Goal: Task Accomplishment & Management: Complete application form

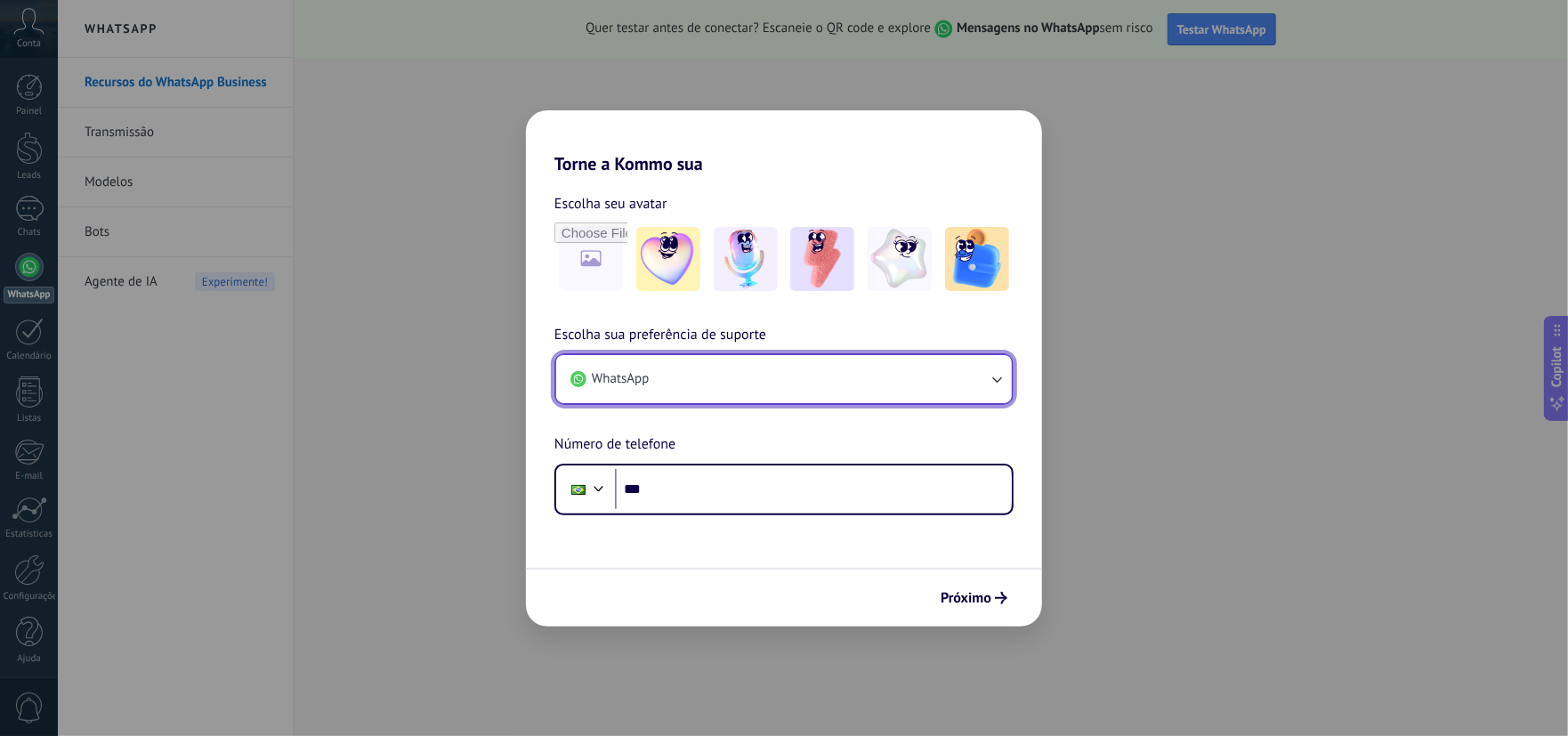
click at [706, 379] on button "WhatsApp" at bounding box center [784, 379] width 456 height 48
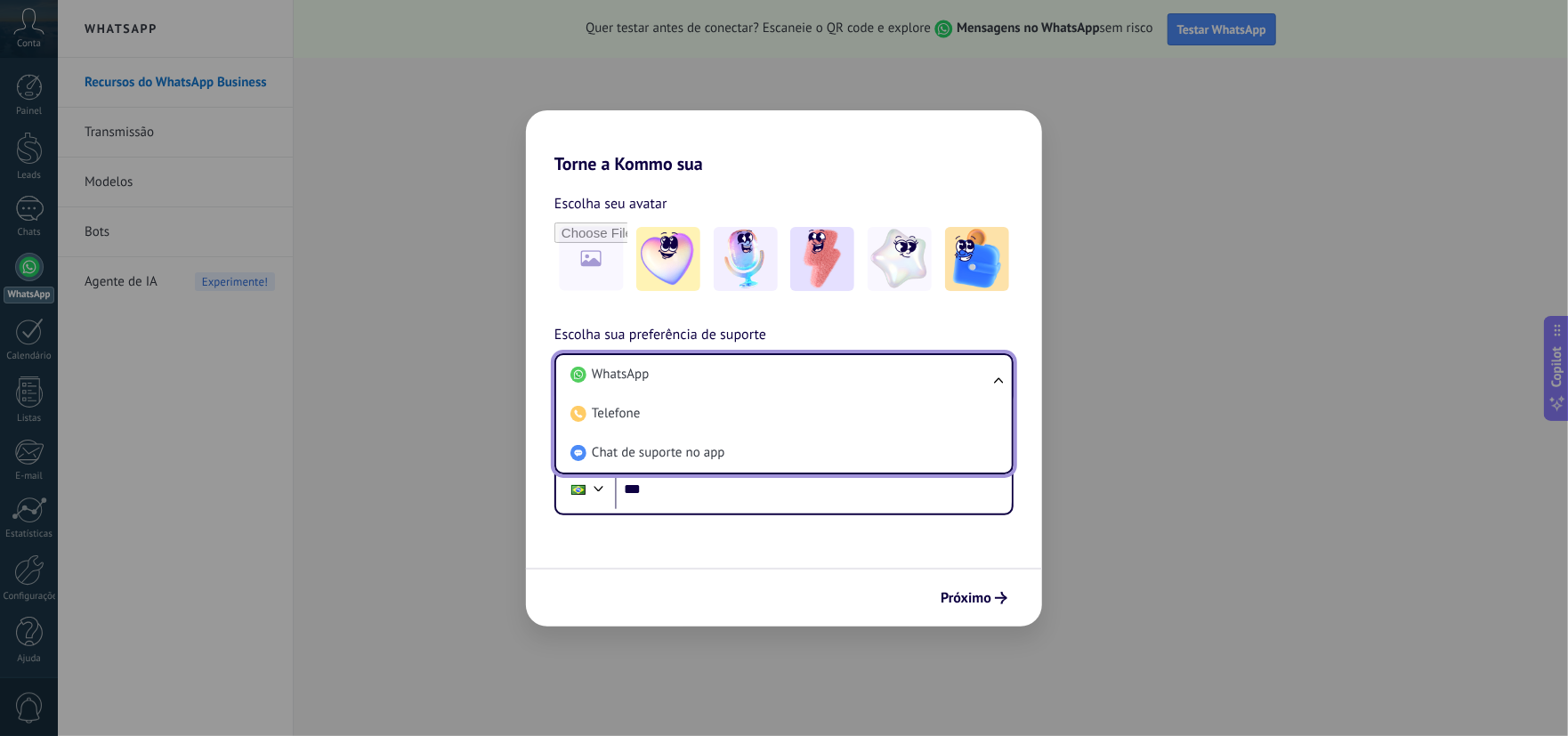
click at [1140, 441] on div "Torne a Kommo sua Escolha seu avatar Escolha sua preferência de suporte WhatsAp…" at bounding box center [784, 368] width 1568 height 736
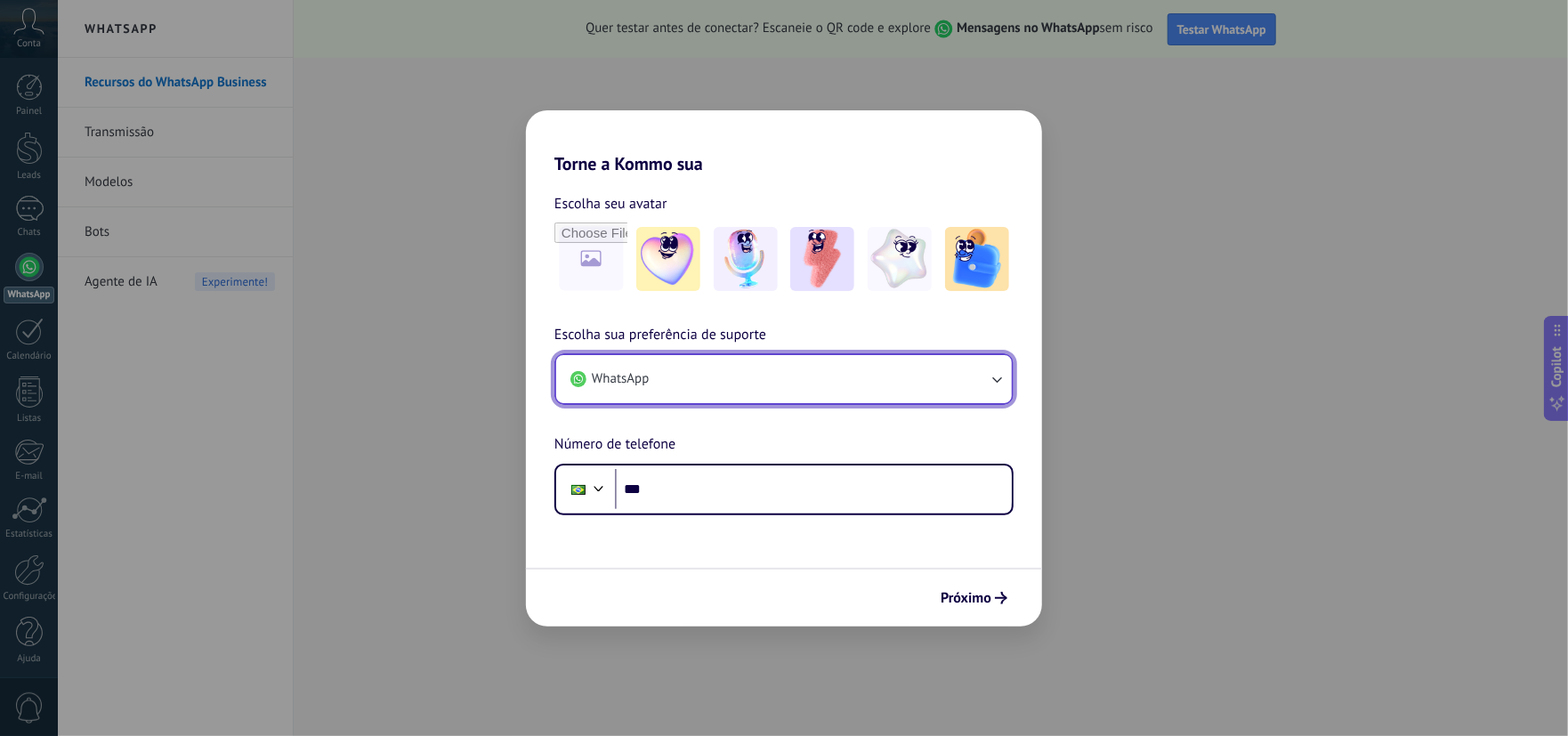
click at [989, 372] on icon "button" at bounding box center [997, 379] width 17 height 17
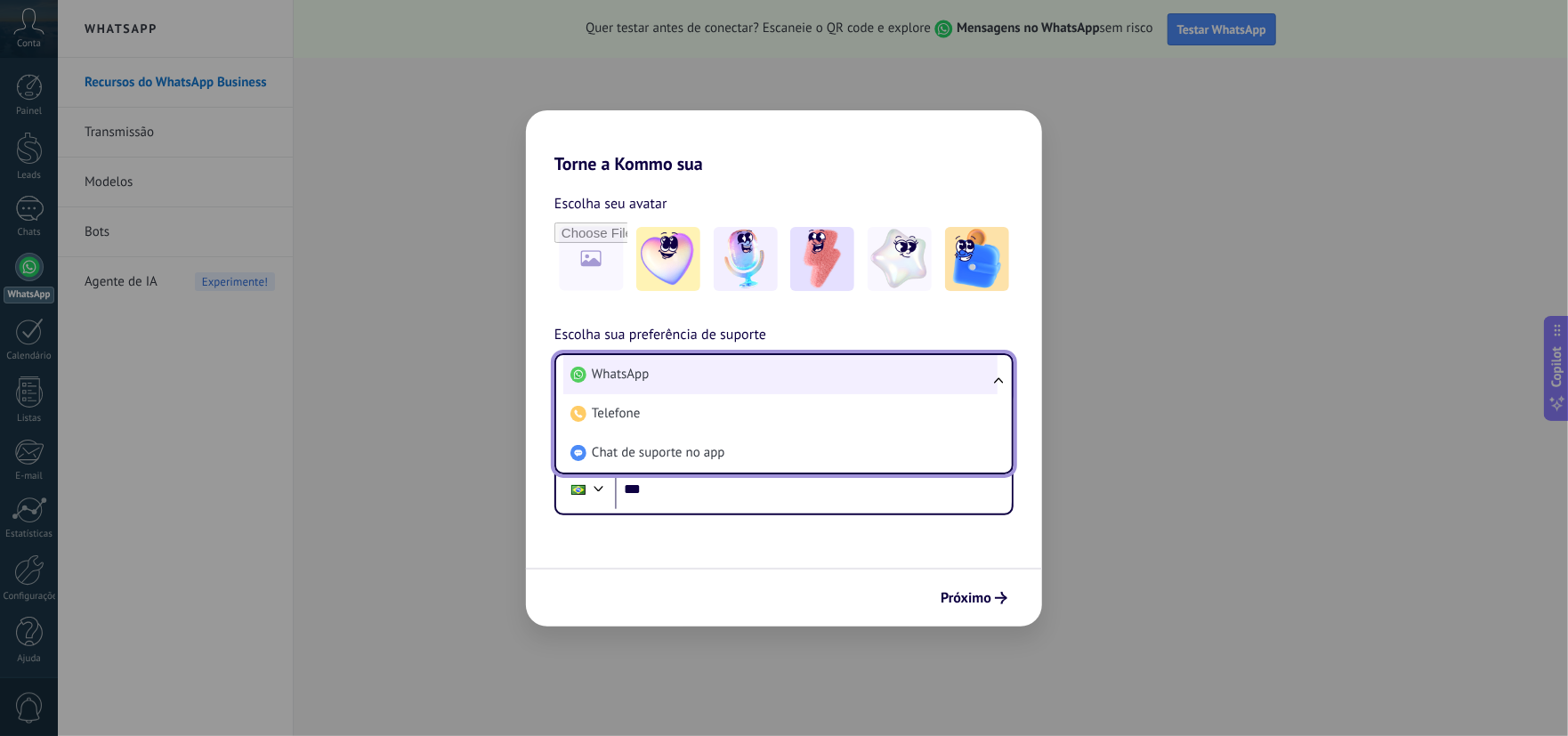
click at [640, 375] on span "WhatsApp" at bounding box center [620, 375] width 57 height 17
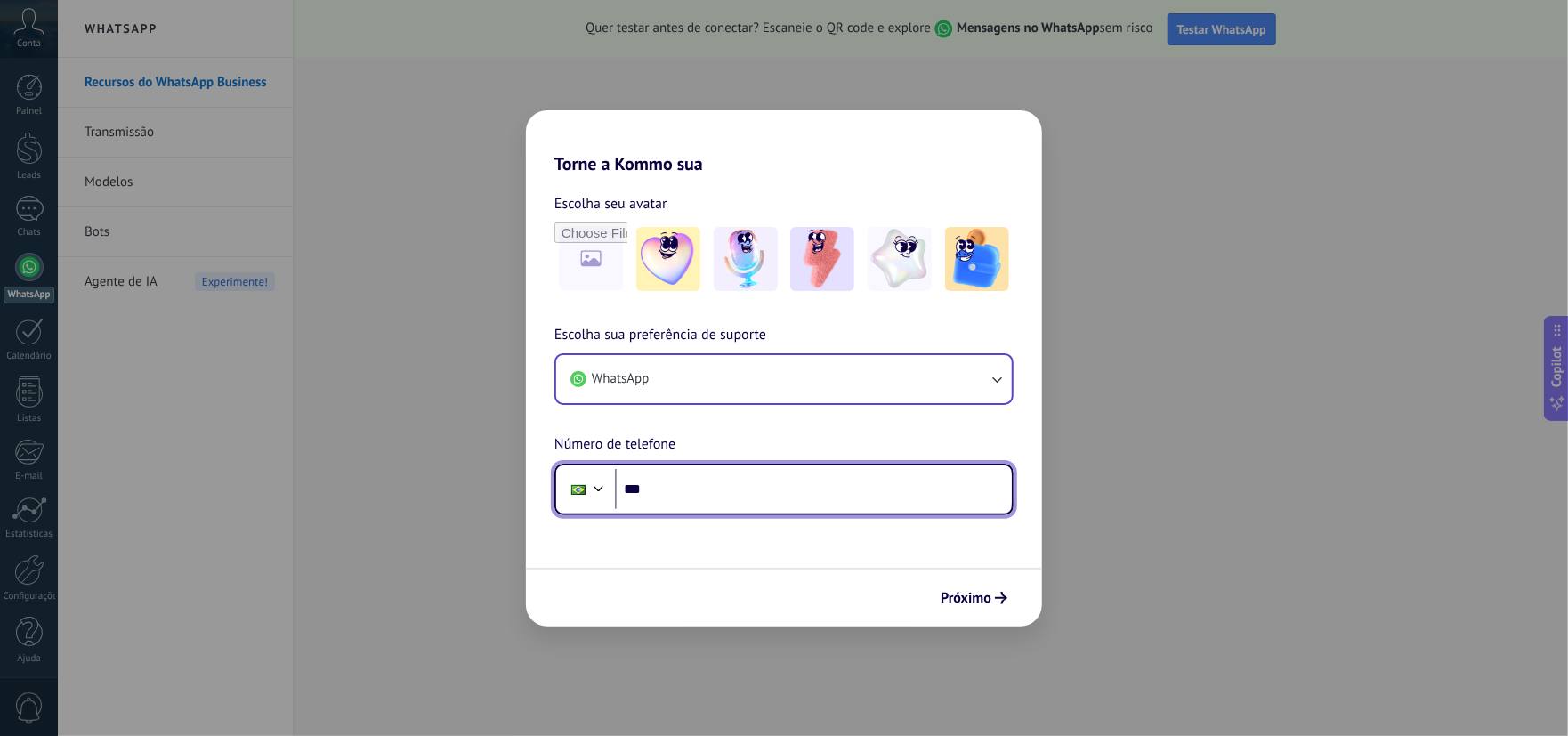
click at [670, 491] on input "***" at bounding box center [813, 489] width 397 height 41
type input "**********"
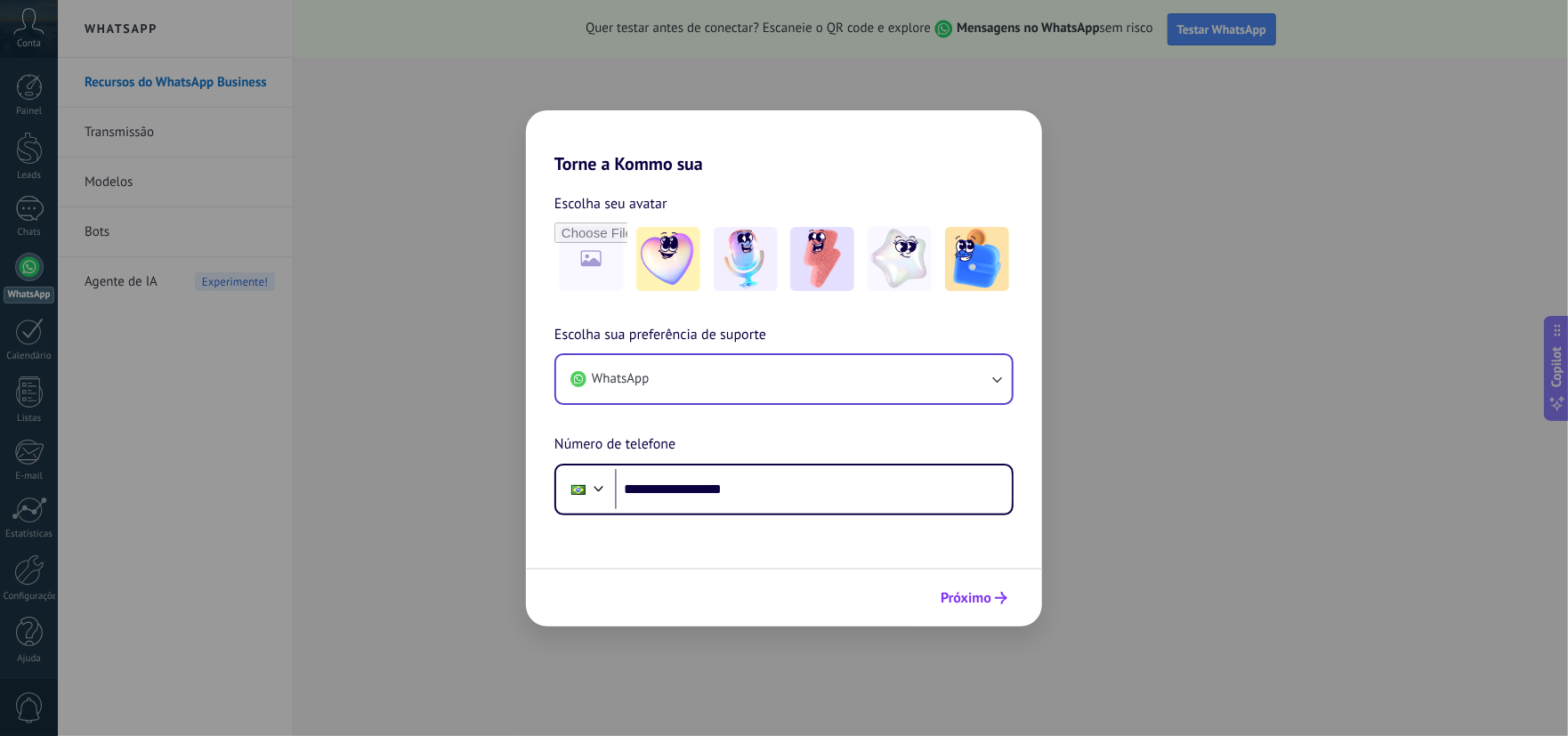
click at [965, 595] on span "Próximo" at bounding box center [966, 597] width 51 height 13
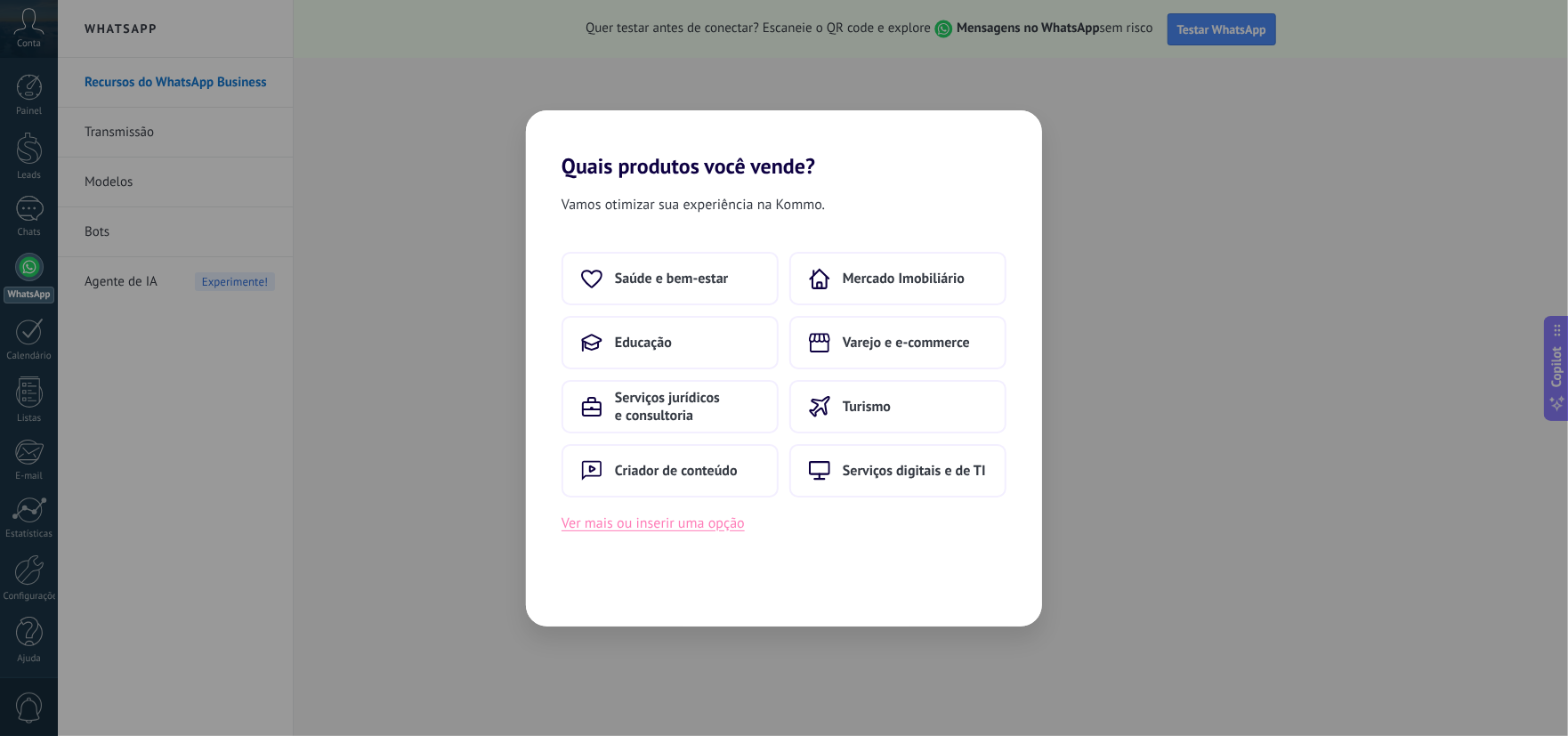
click at [663, 514] on button "Ver mais ou inserir uma opção" at bounding box center [653, 523] width 184 height 23
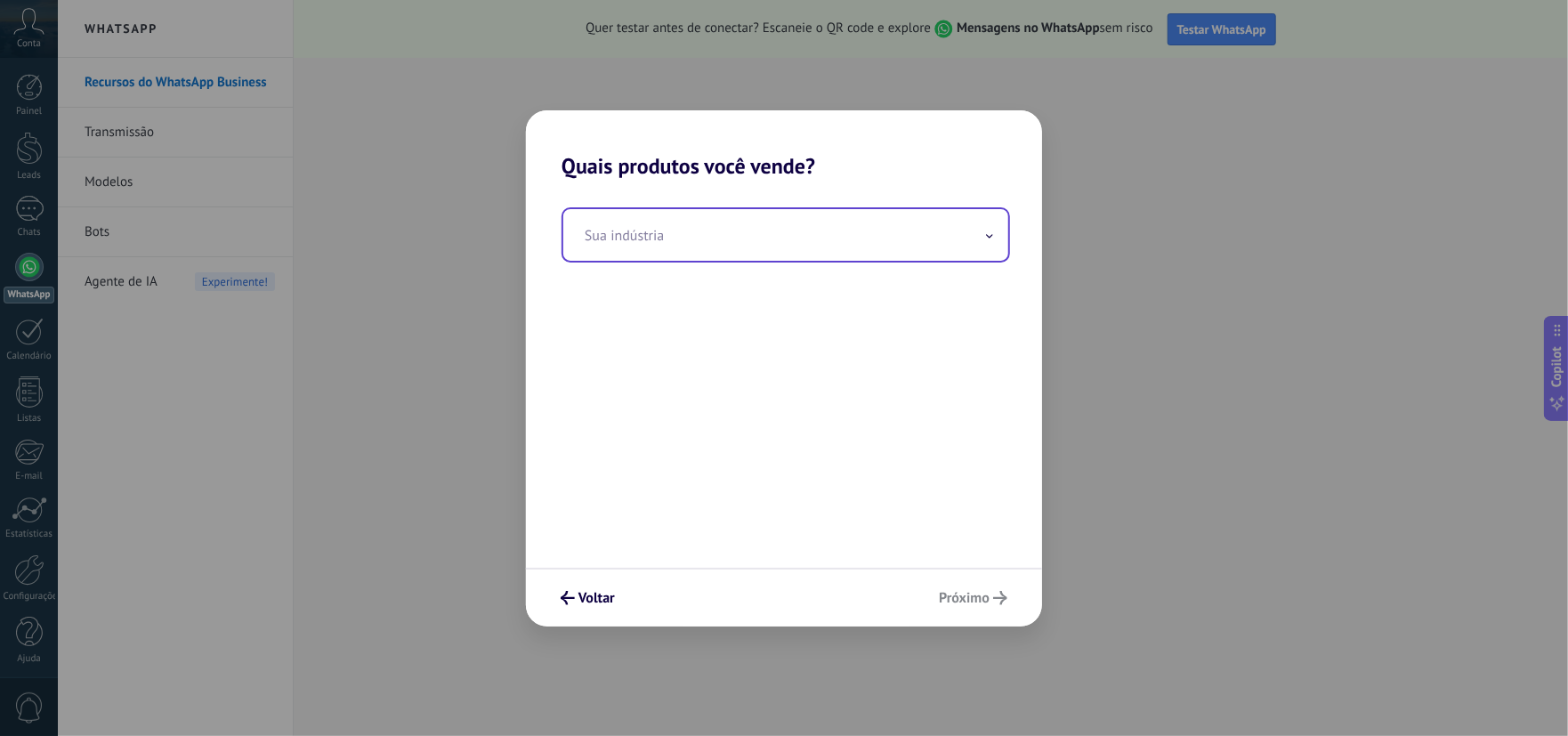
click at [990, 234] on icon at bounding box center [989, 236] width 7 height 5
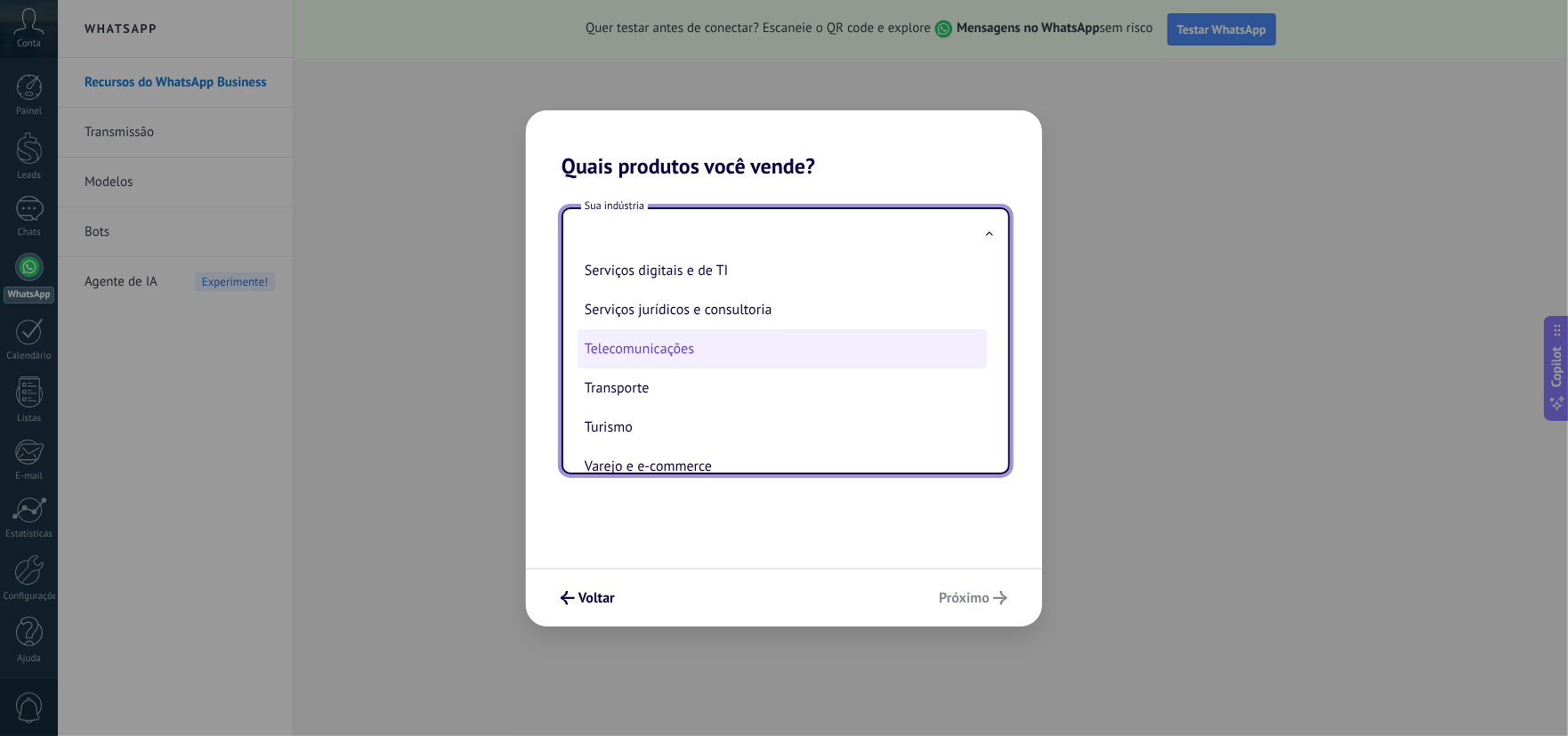
scroll to position [487, 0]
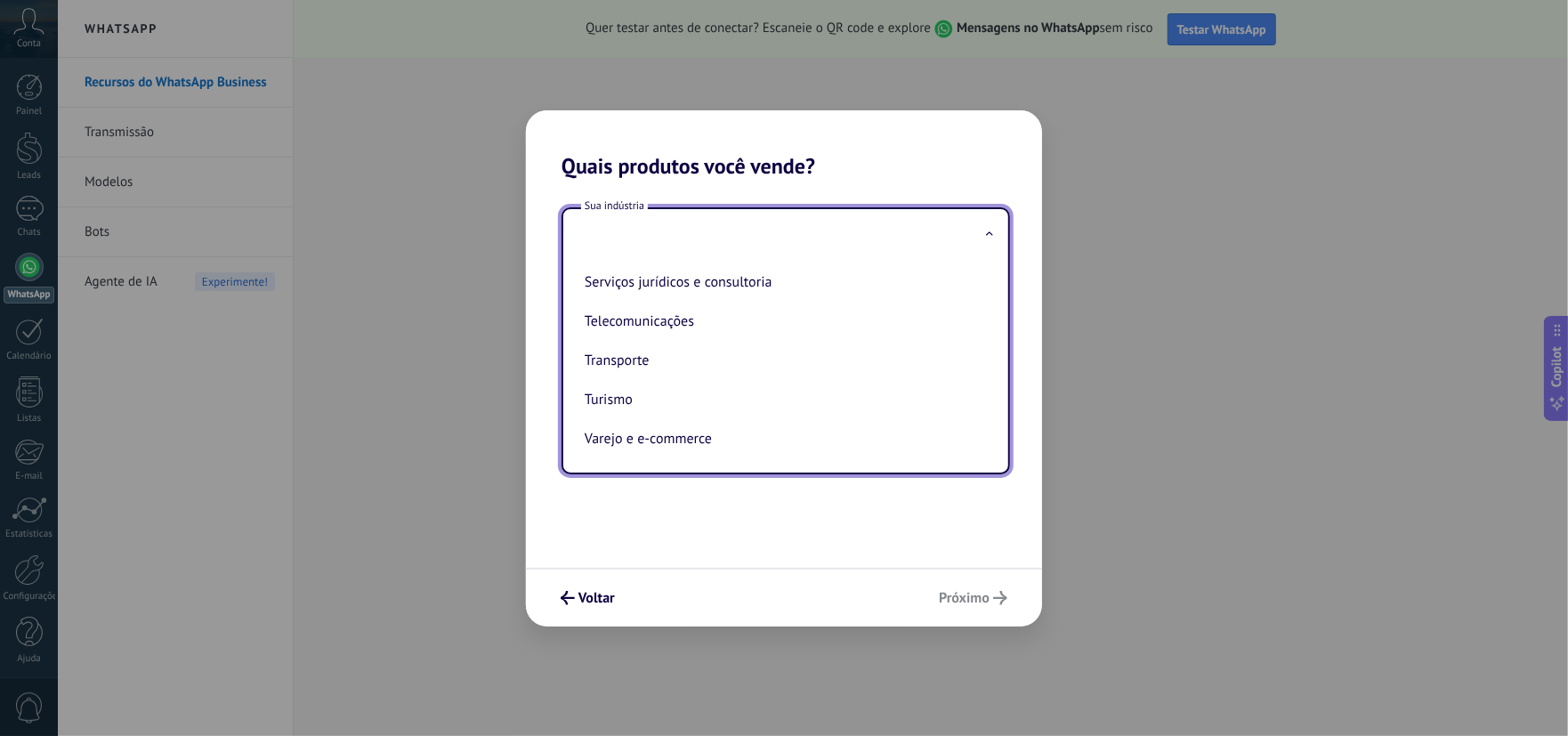
click at [999, 597] on div "Voltar Próximo" at bounding box center [783, 596] width 516 height 58
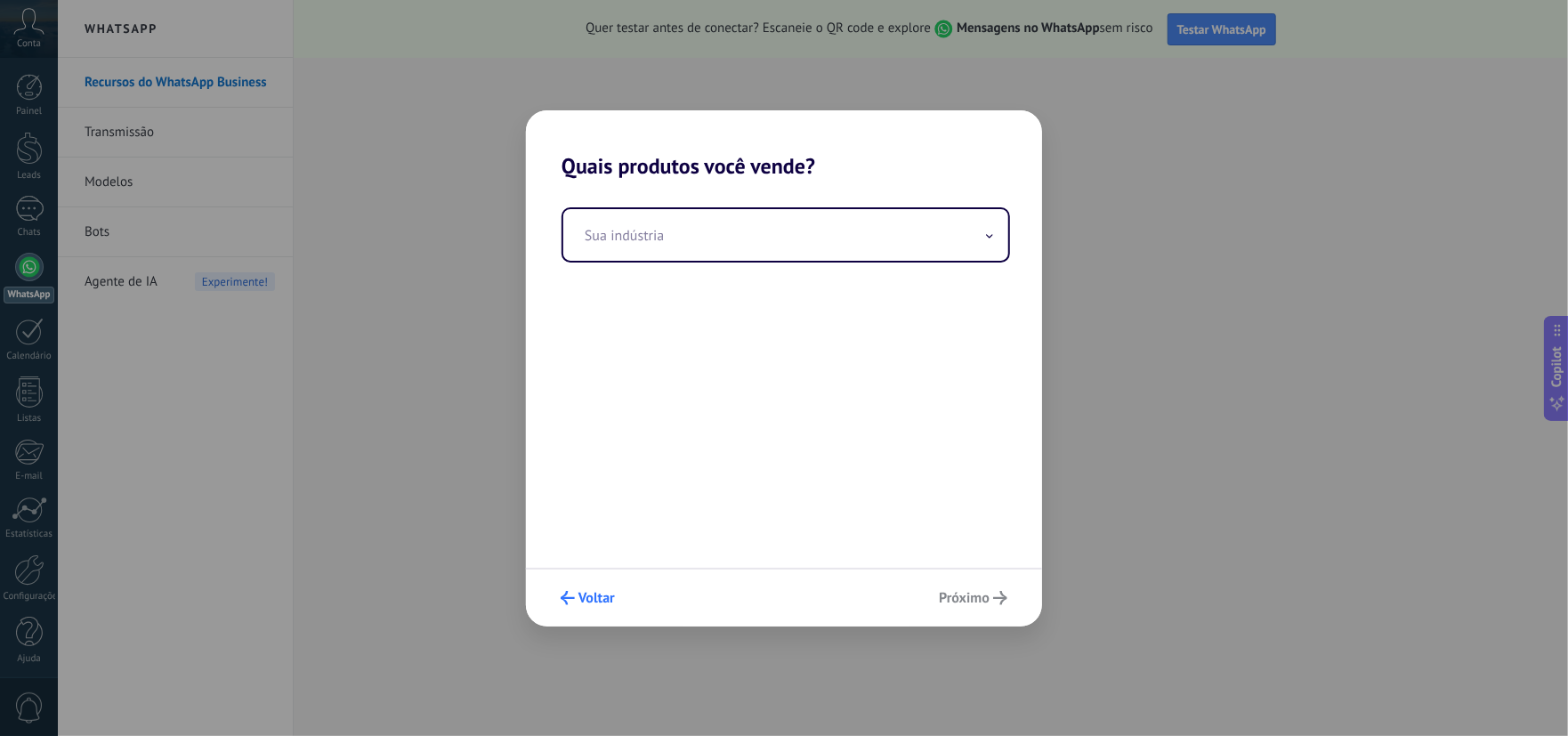
click at [593, 595] on span "Voltar" at bounding box center [597, 597] width 37 height 13
